Goal: Task Accomplishment & Management: Manage account settings

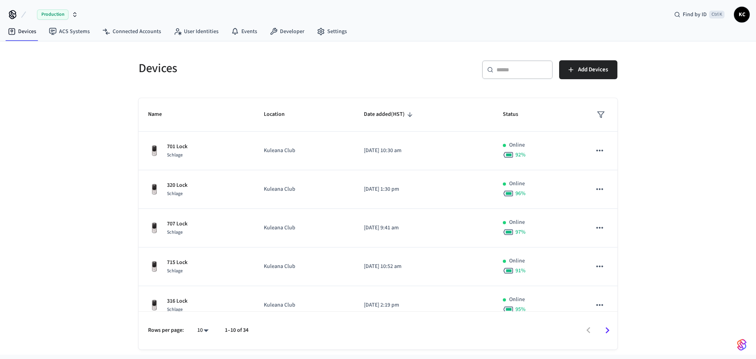
click at [519, 72] on input "text" at bounding box center [521, 70] width 51 height 8
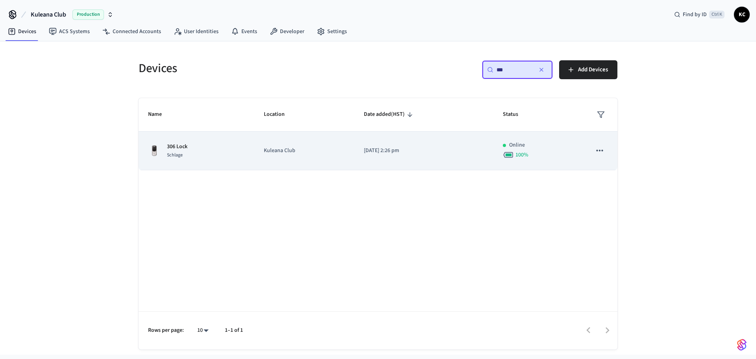
type input "***"
click at [414, 159] on td "[DATE] 2:26 pm" at bounding box center [423, 150] width 139 height 39
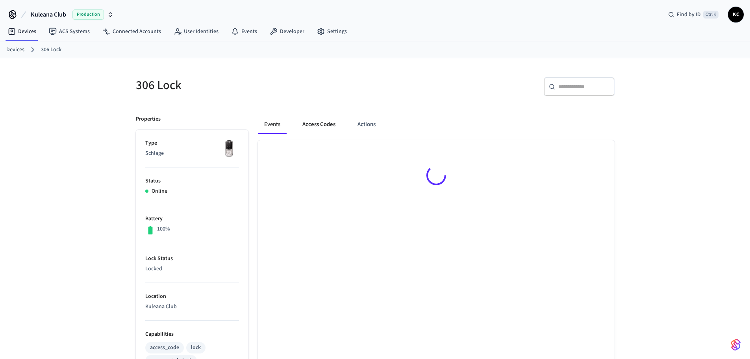
click at [319, 127] on button "Access Codes" at bounding box center [319, 124] width 46 height 19
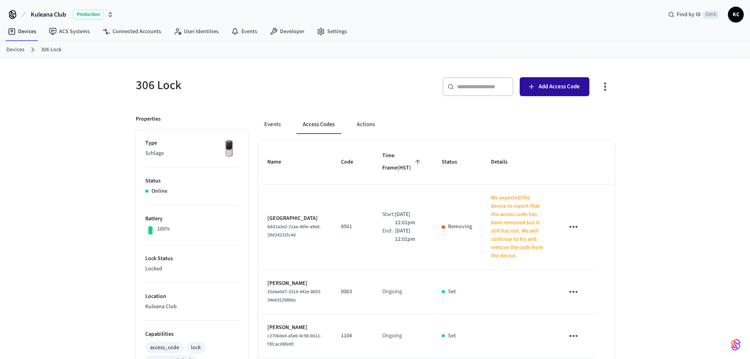
click at [568, 79] on button "Add Access Code" at bounding box center [554, 86] width 70 height 19
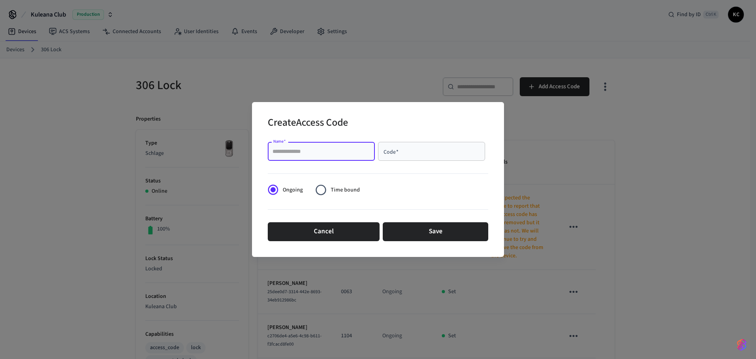
click at [302, 149] on input "Name   *" at bounding box center [321, 151] width 98 height 8
type input "*******"
click at [407, 150] on input "Code   *" at bounding box center [432, 151] width 98 height 8
type input "****"
click at [347, 190] on span "Time bound" at bounding box center [345, 190] width 29 height 8
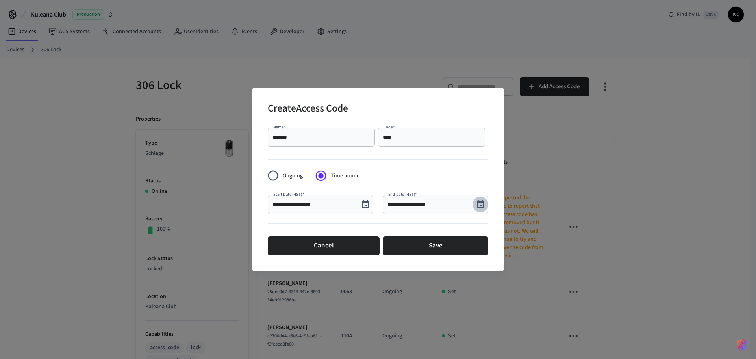
click at [482, 202] on icon "Choose date, selected date is Aug 29, 2025" at bounding box center [480, 204] width 7 height 8
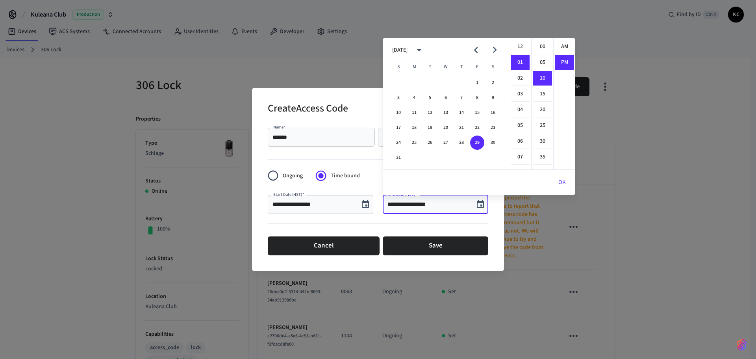
scroll to position [15, 0]
click at [493, 48] on icon "Next month" at bounding box center [494, 50] width 12 height 12
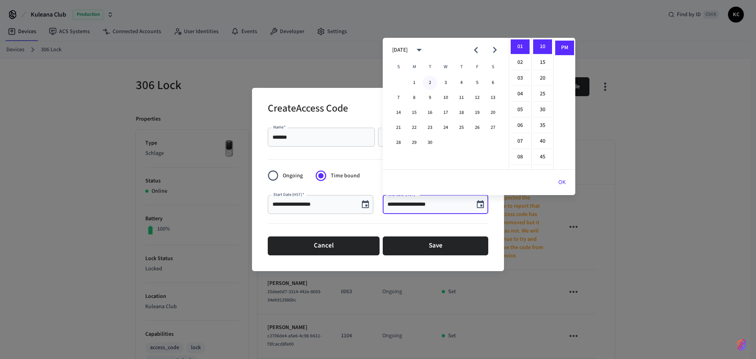
click at [430, 79] on button "2" at bounding box center [430, 83] width 14 height 14
click at [516, 45] on li "12" at bounding box center [519, 46] width 19 height 15
click at [540, 50] on li "00" at bounding box center [542, 46] width 19 height 15
type input "**********"
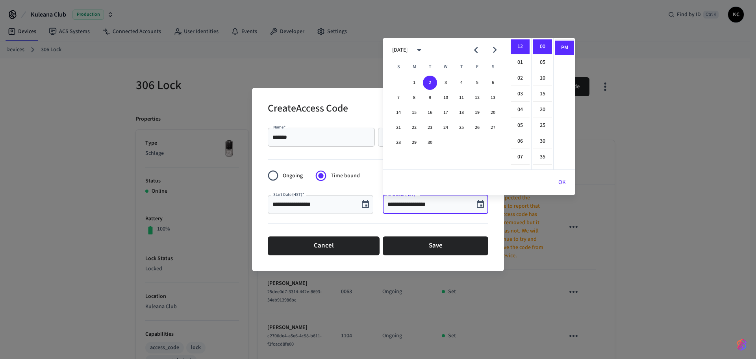
click at [557, 179] on button "OK" at bounding box center [562, 182] width 26 height 19
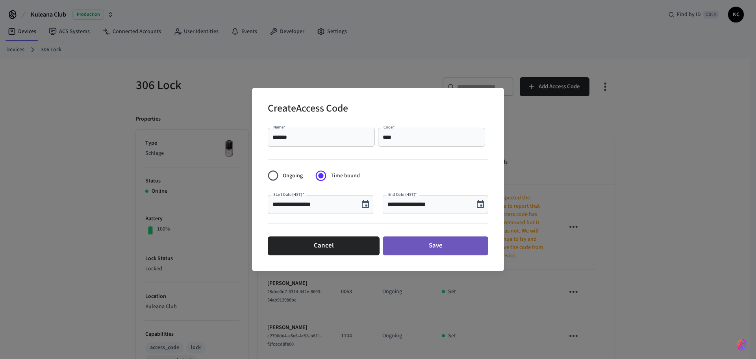
click at [451, 246] on button "Save" at bounding box center [435, 245] width 105 height 19
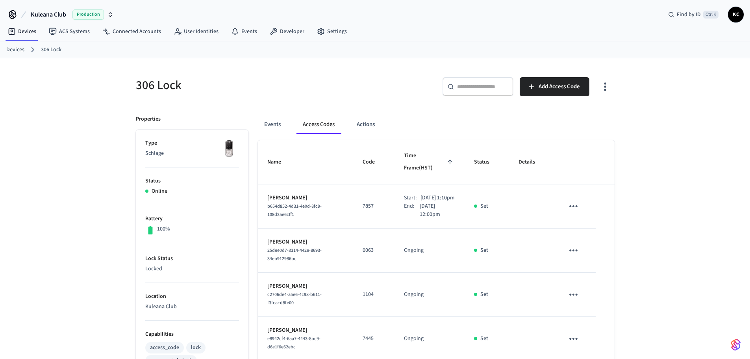
drag, startPoint x: 4, startPoint y: 224, endPoint x: 11, endPoint y: 219, distance: 8.3
click at [4, 224] on div "306 Lock ​ ​ Add Access Code Properties Type Schlage Status Online Battery 100%…" at bounding box center [375, 360] width 750 height 605
click at [655, 179] on div "306 Lock ​ ​ Add Access Code Properties Type Schlage Status Online Battery 100%…" at bounding box center [375, 360] width 750 height 605
click at [17, 48] on link "Devices" at bounding box center [15, 50] width 18 height 8
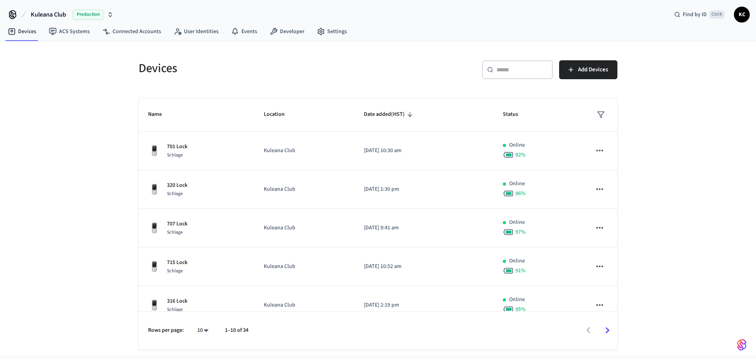
click at [30, 68] on div "Devices ​ ​ Add Devices Name Location Date added (HST) Status 701 Lock Schlage …" at bounding box center [378, 197] width 756 height 313
